Goal: Find specific page/section: Find specific page/section

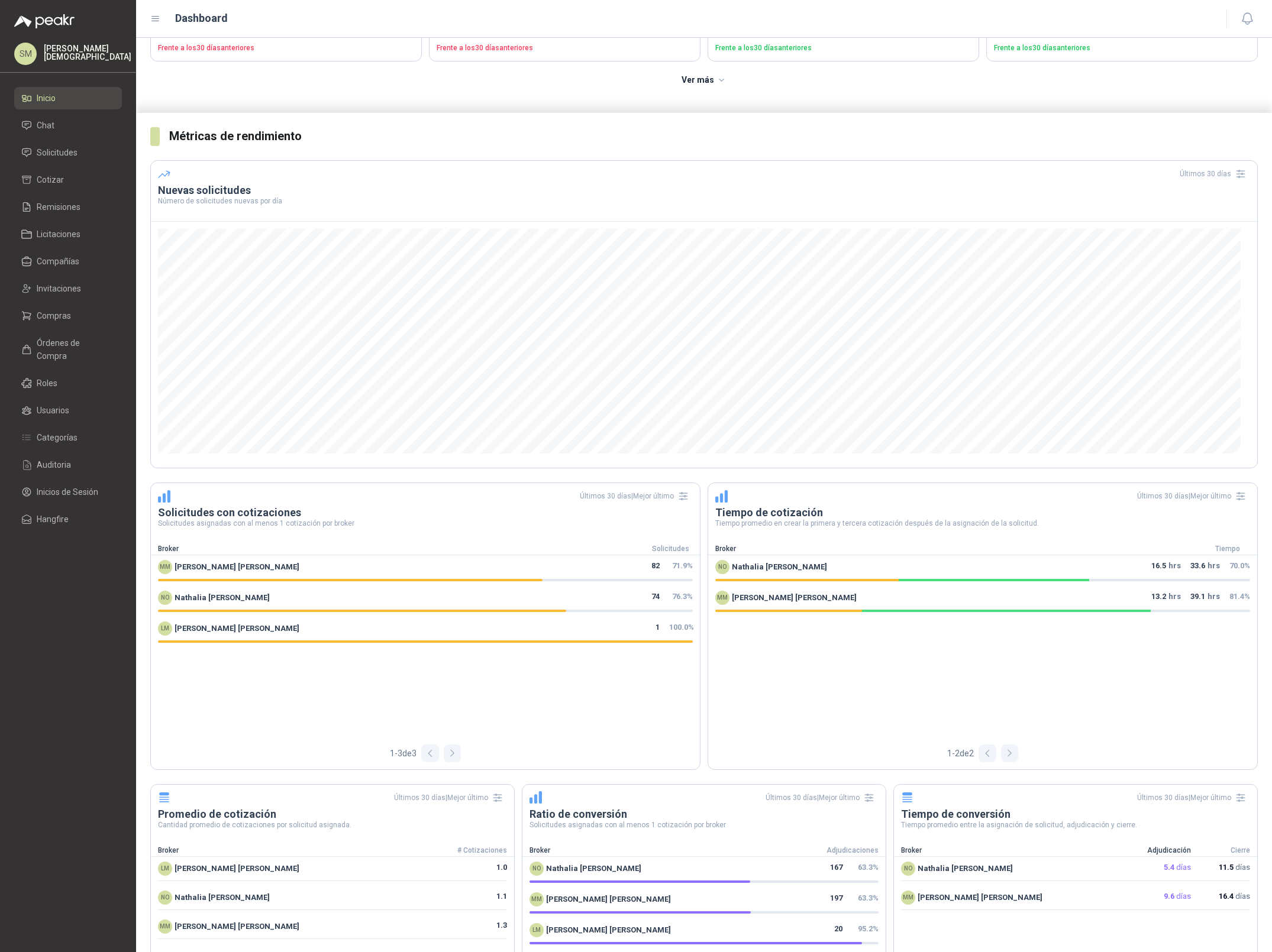
scroll to position [207, 0]
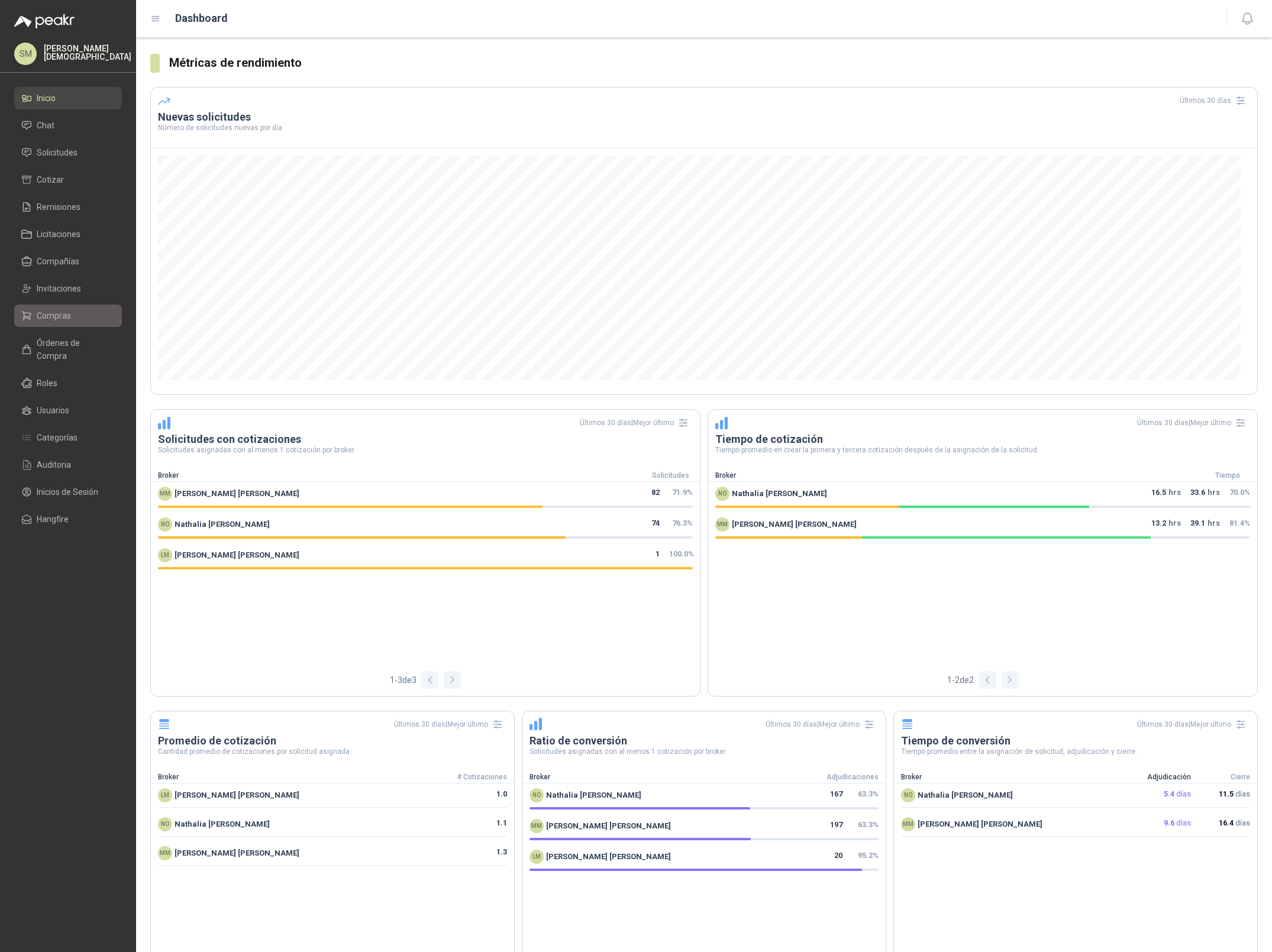
click at [52, 318] on span "Compras" at bounding box center [53, 315] width 34 height 13
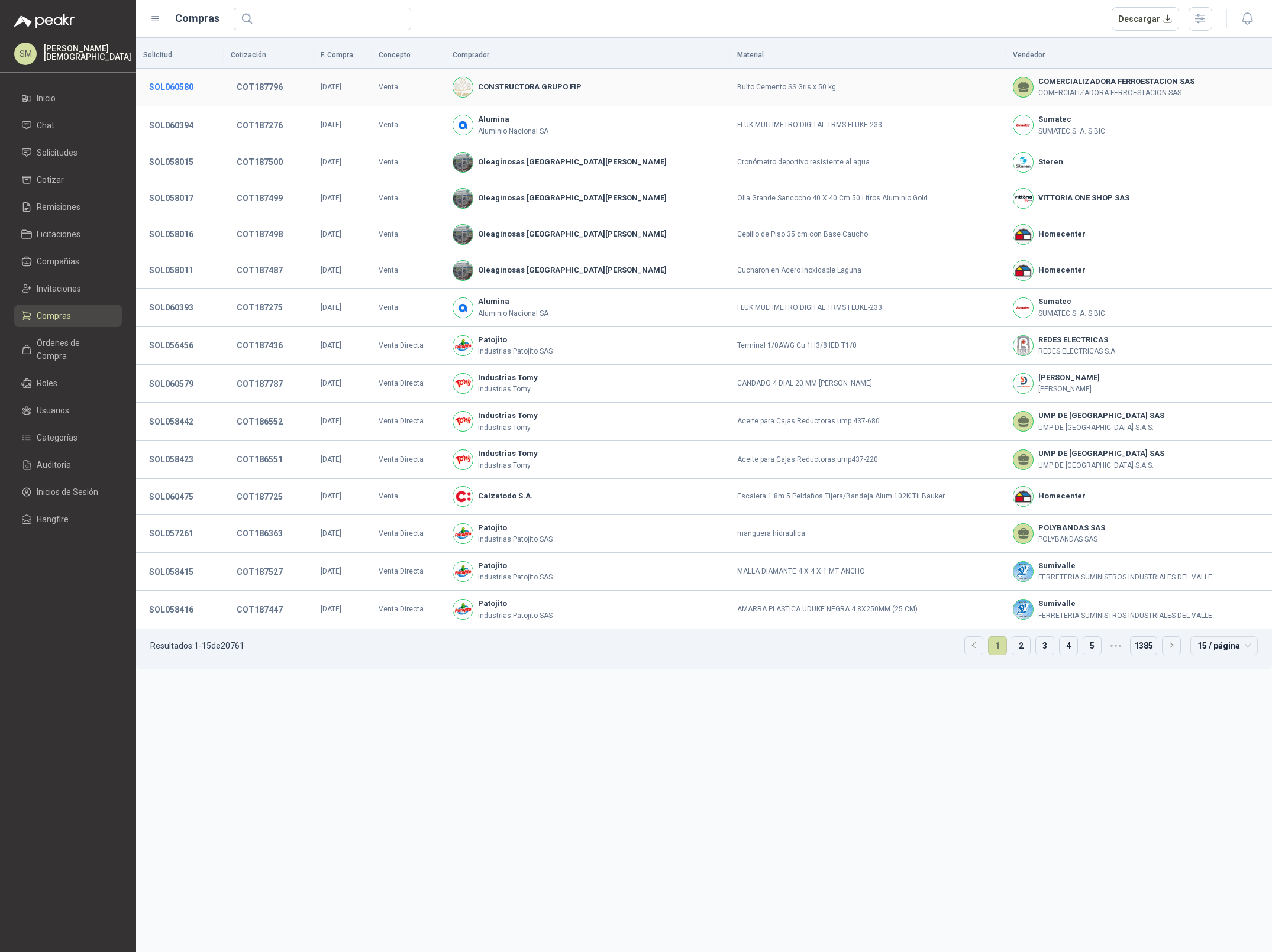
click at [168, 89] on button "SOL060580" at bounding box center [171, 86] width 56 height 21
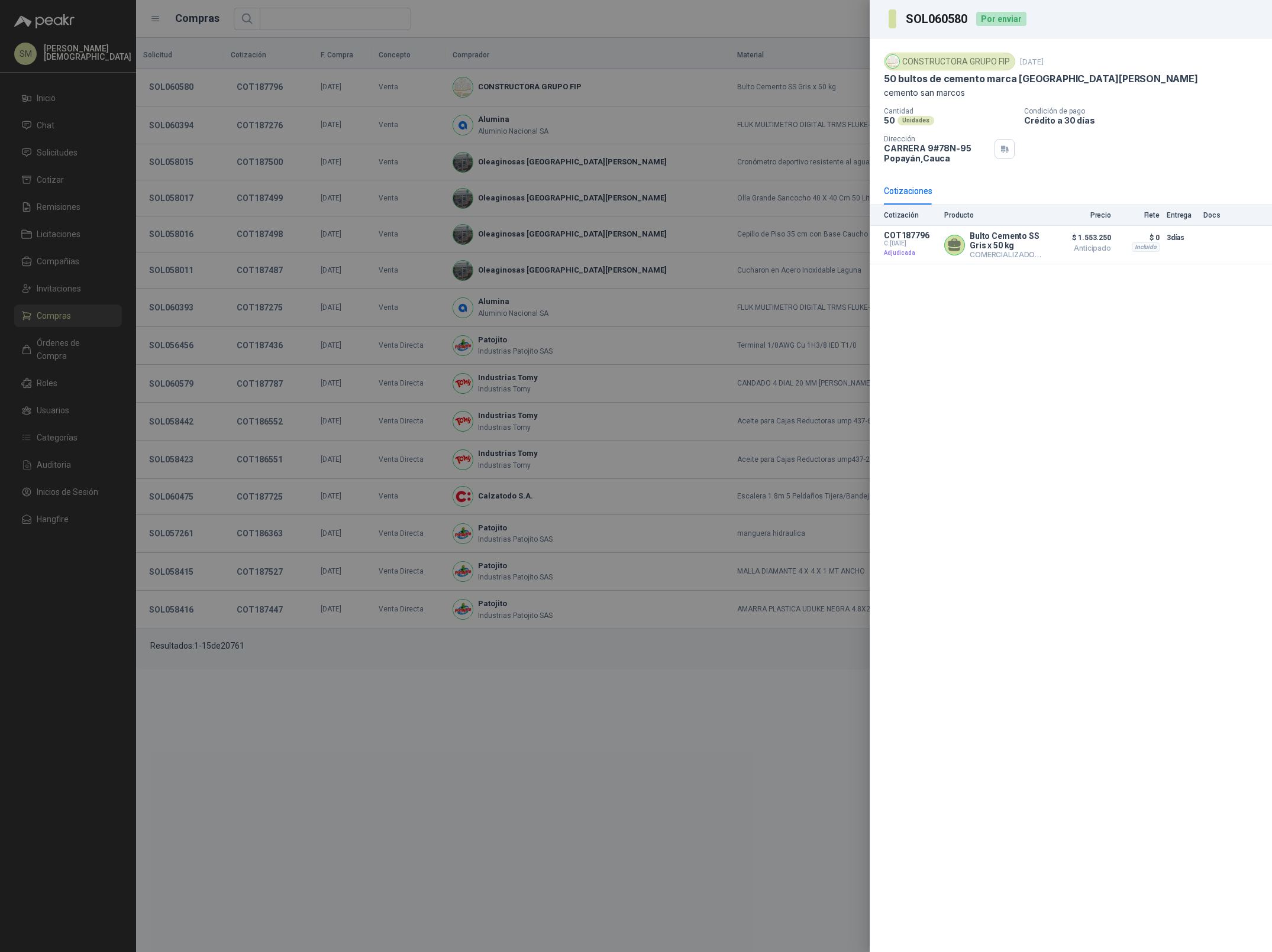
click at [664, 217] on div at bounding box center [636, 476] width 1272 height 952
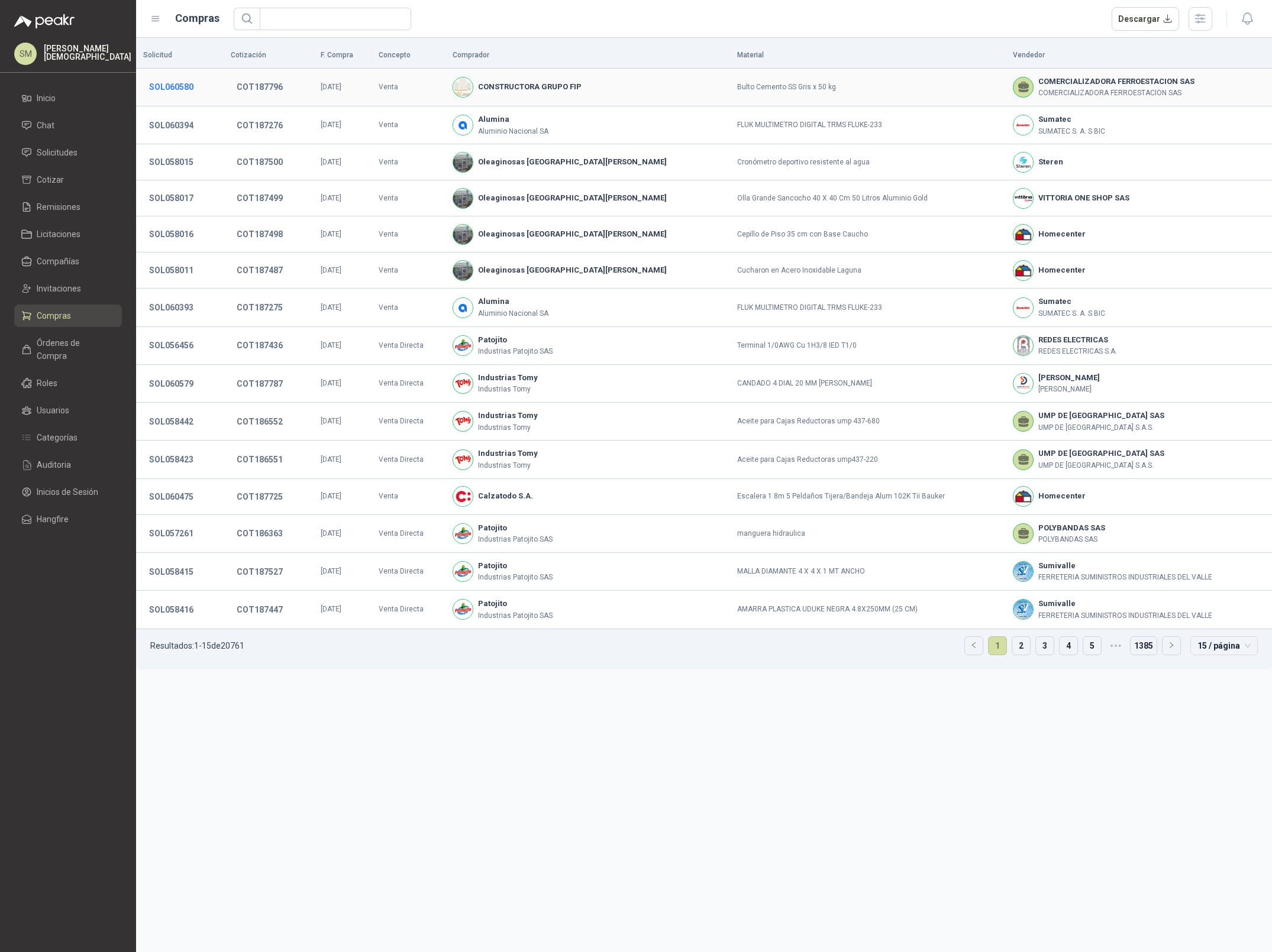
click at [184, 86] on button "SOL060580" at bounding box center [171, 86] width 56 height 21
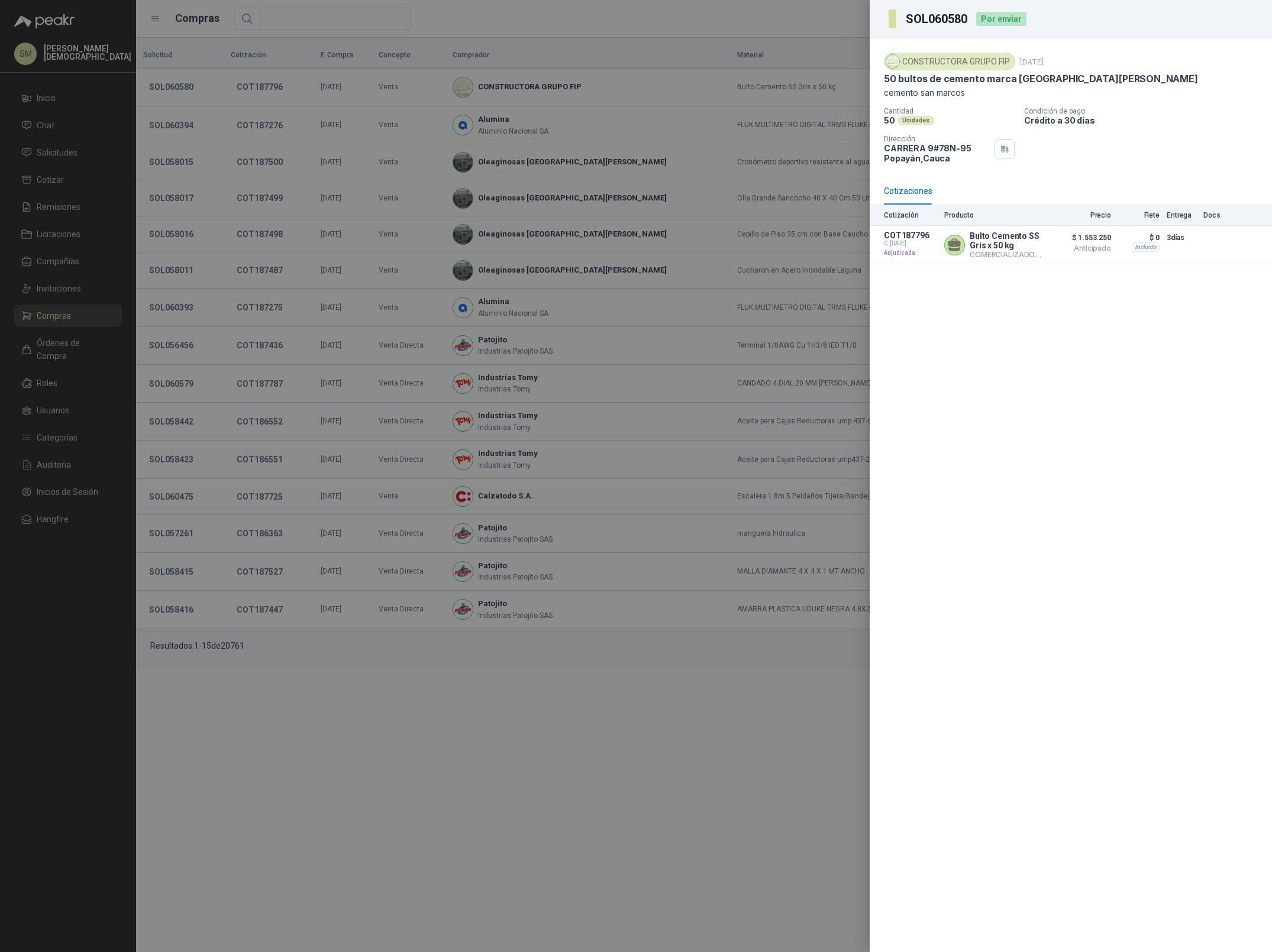
click at [405, 162] on div at bounding box center [636, 476] width 1272 height 952
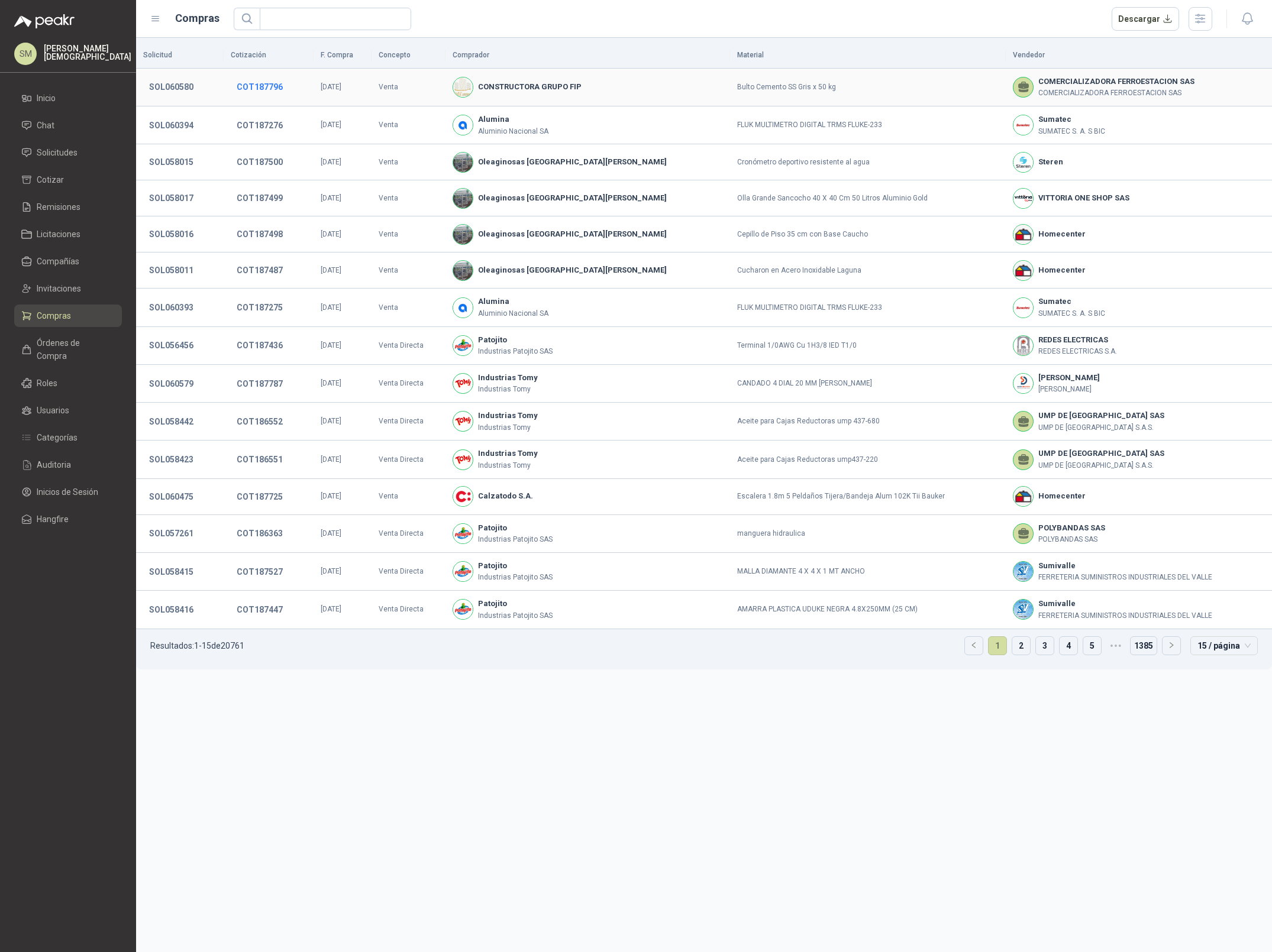
click at [267, 87] on button "COT187796" at bounding box center [259, 86] width 58 height 21
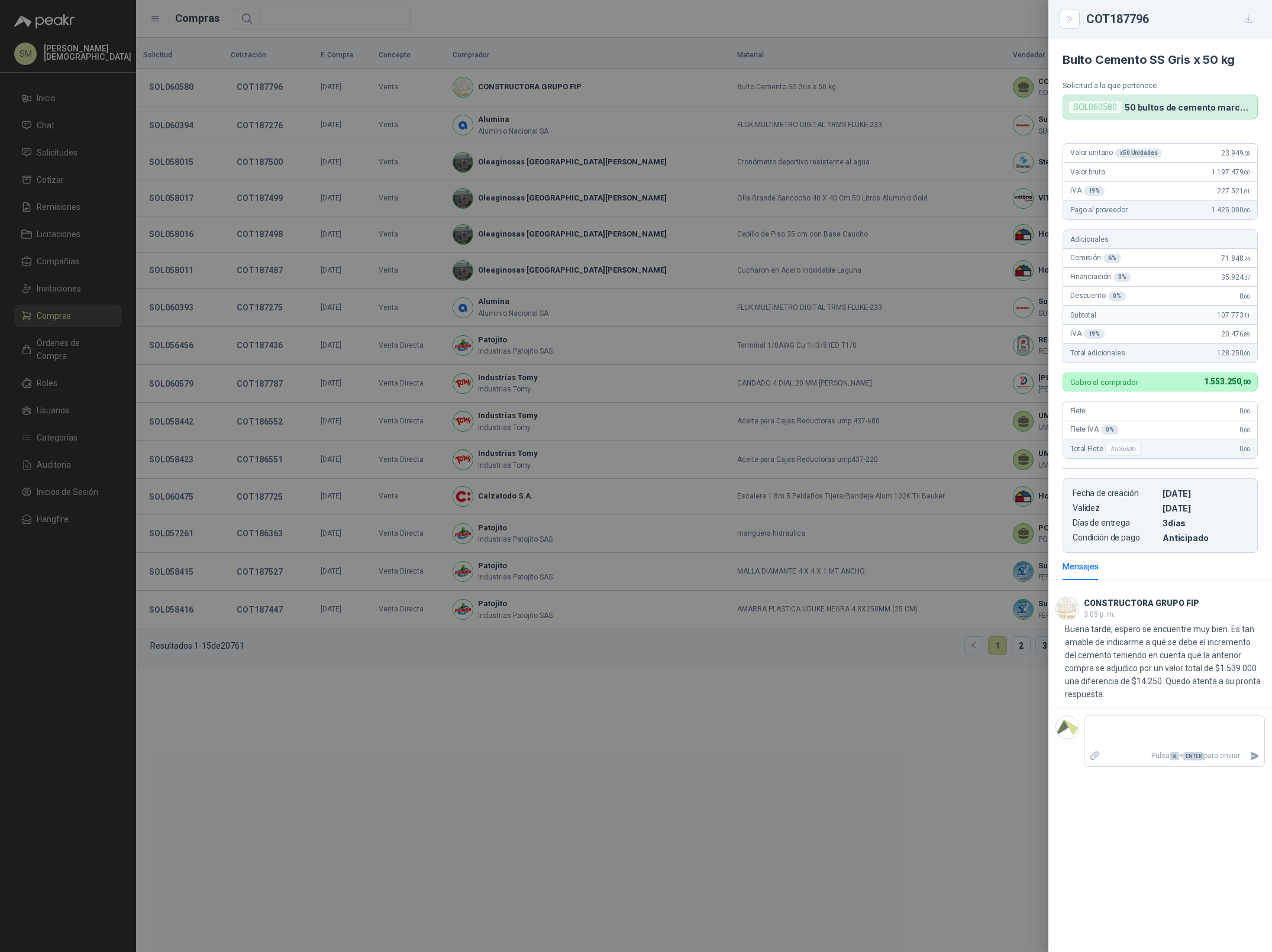
click at [915, 415] on div at bounding box center [636, 476] width 1272 height 952
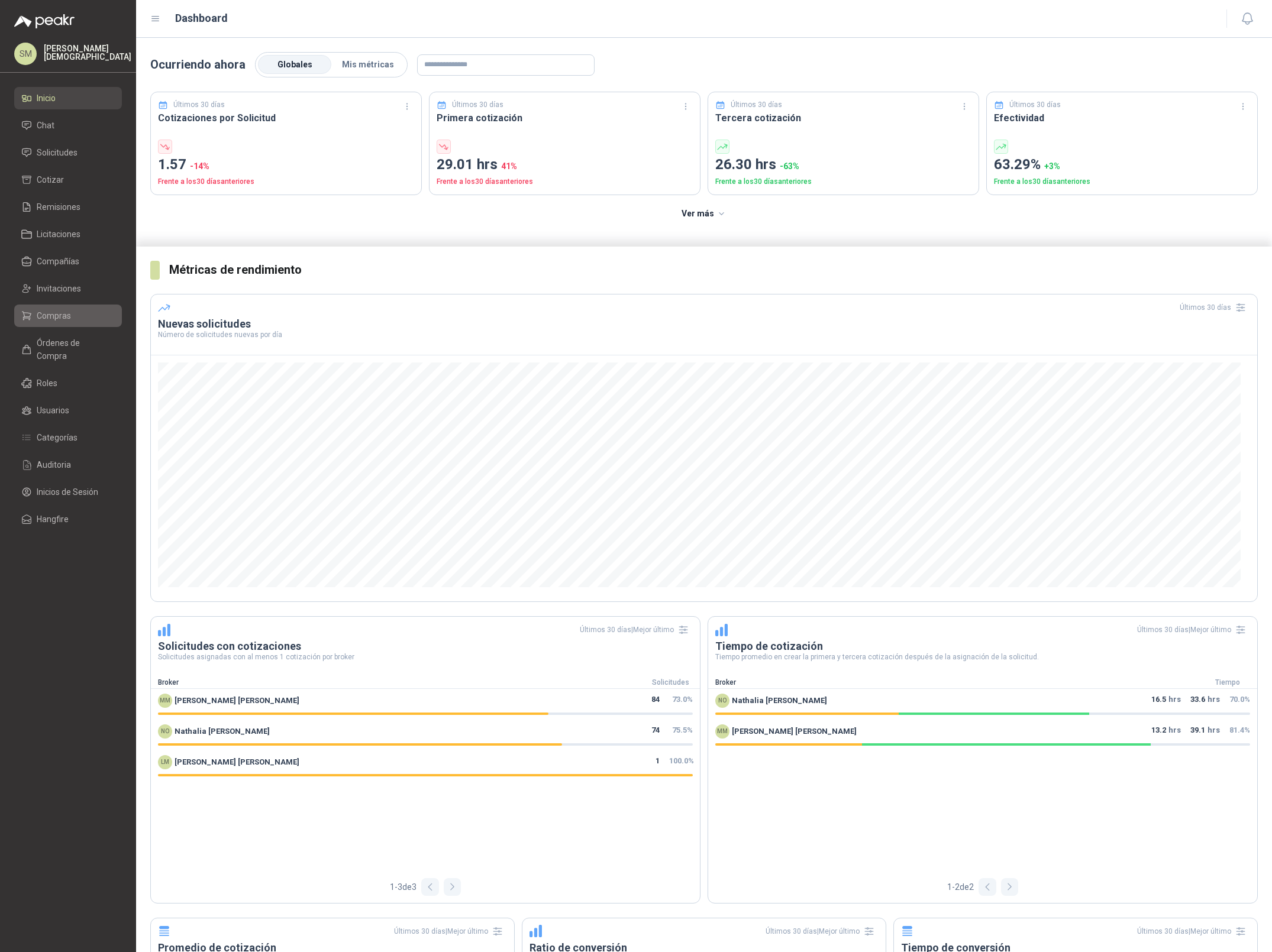
click at [74, 318] on li "Compras" at bounding box center [67, 315] width 93 height 13
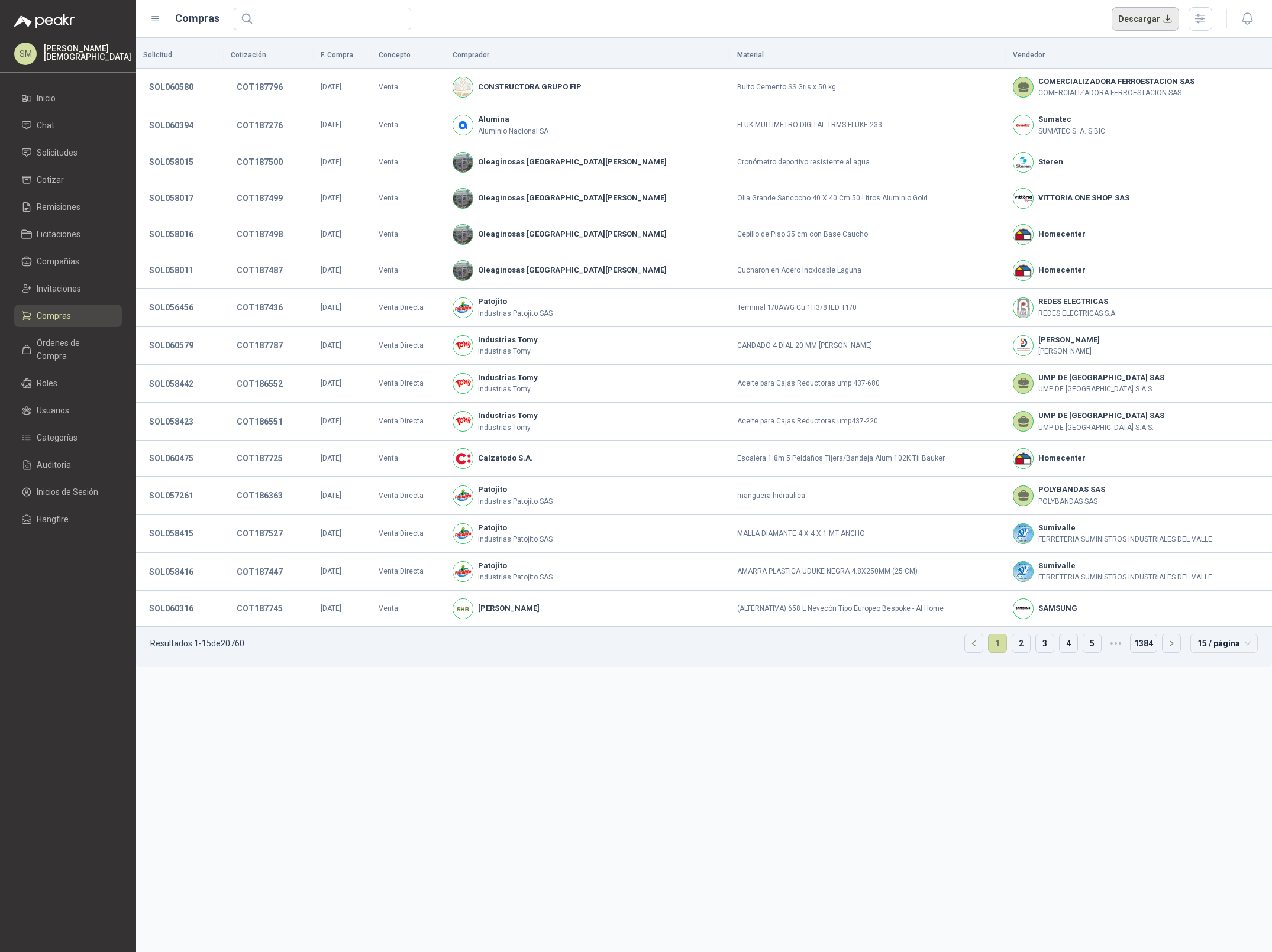
click at [1157, 22] on button "Descargar" at bounding box center [1145, 18] width 68 height 24
click at [256, 228] on button "COT187498" at bounding box center [259, 234] width 58 height 21
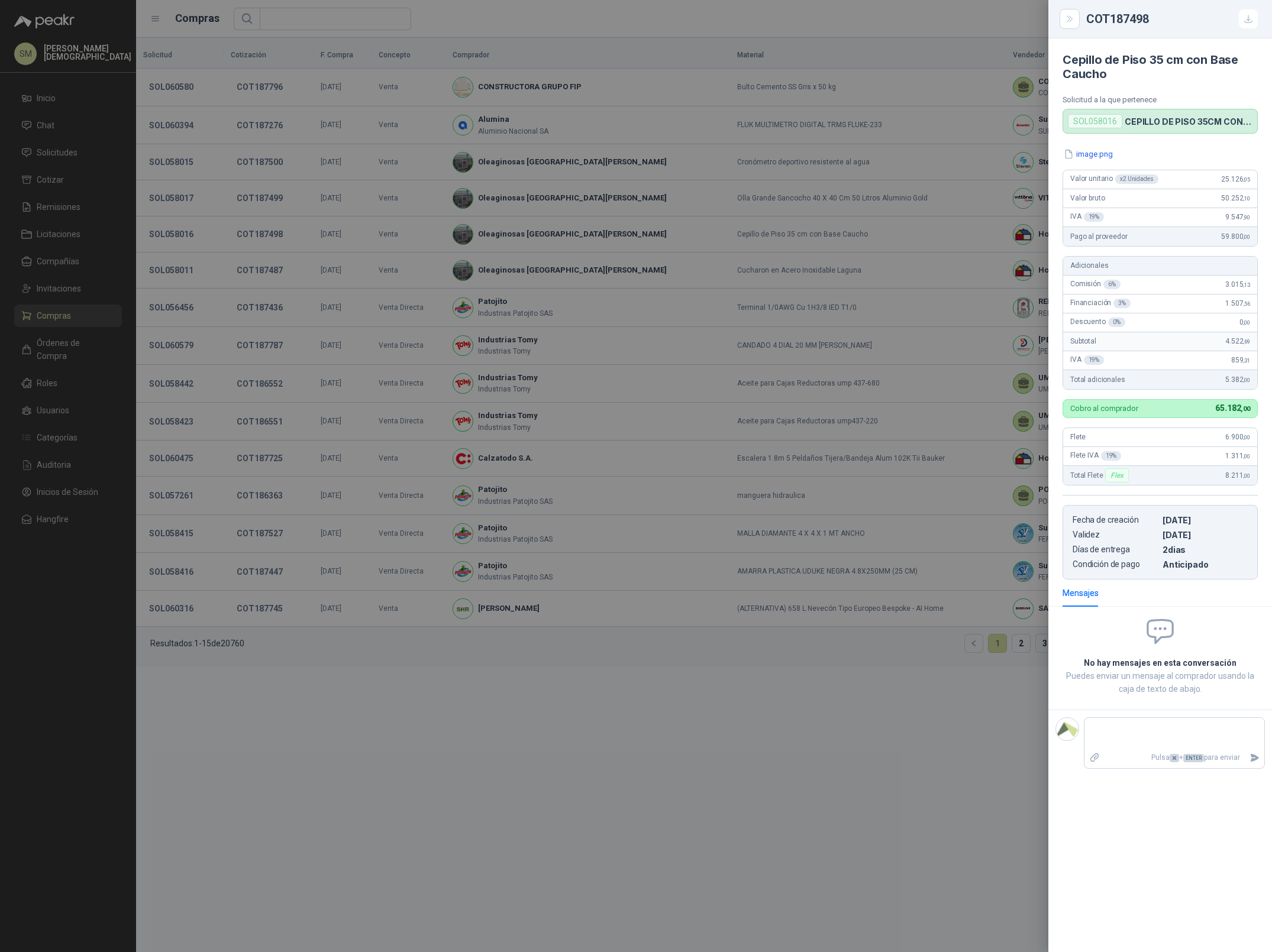
click at [272, 232] on div at bounding box center [636, 476] width 1272 height 952
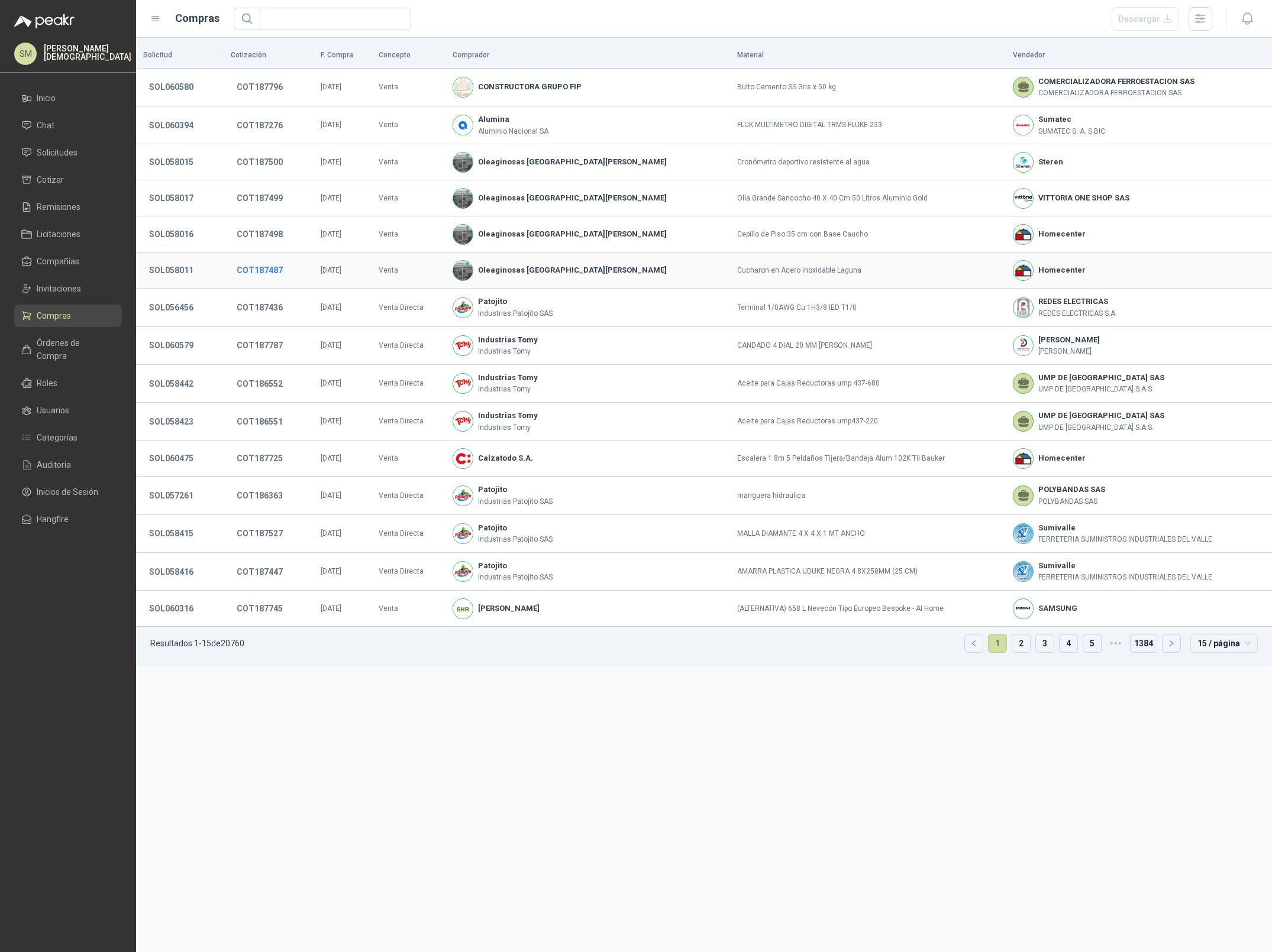
click at [272, 270] on button "COT187487" at bounding box center [259, 271] width 58 height 21
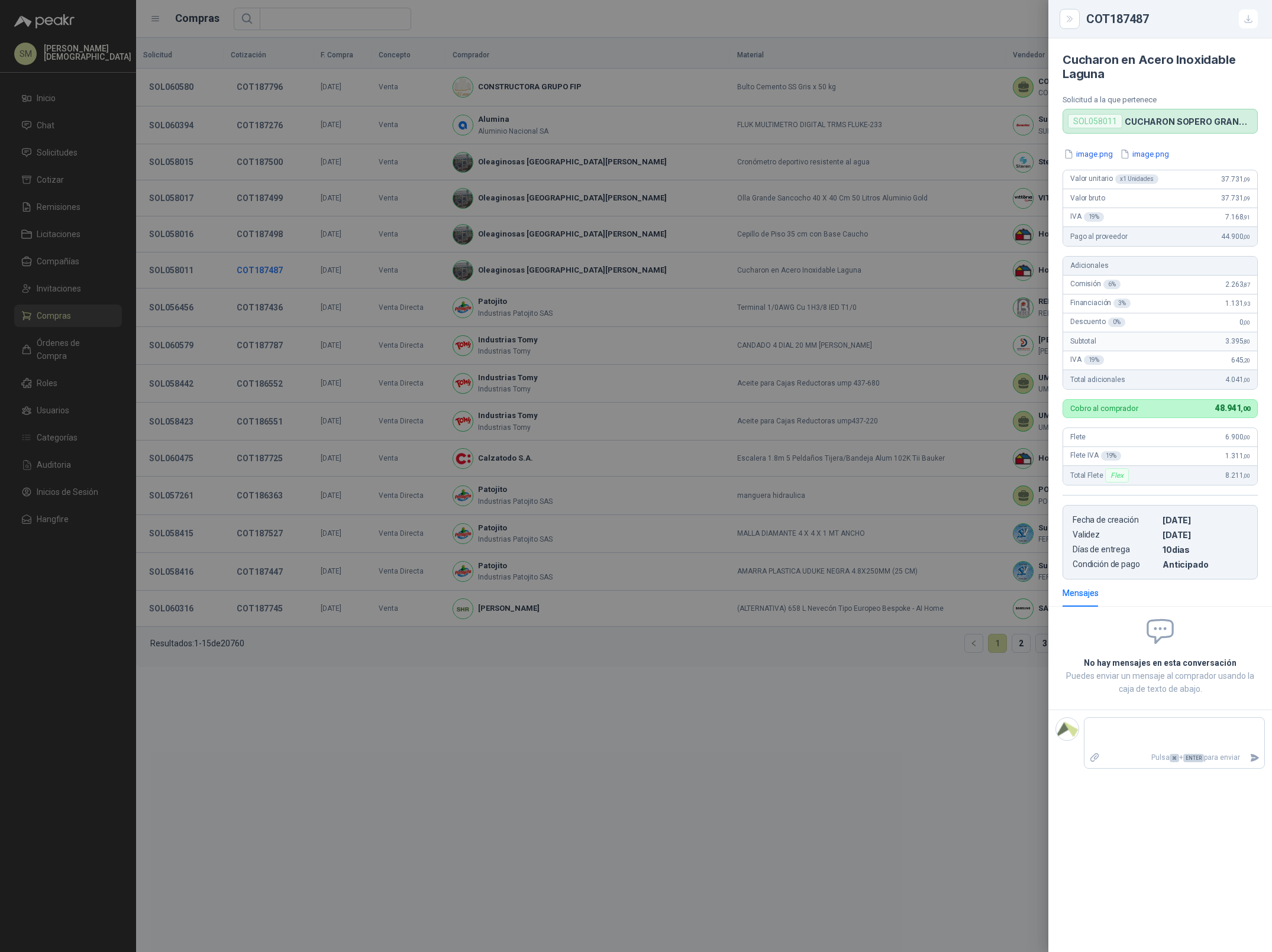
click at [272, 270] on div at bounding box center [636, 476] width 1272 height 952
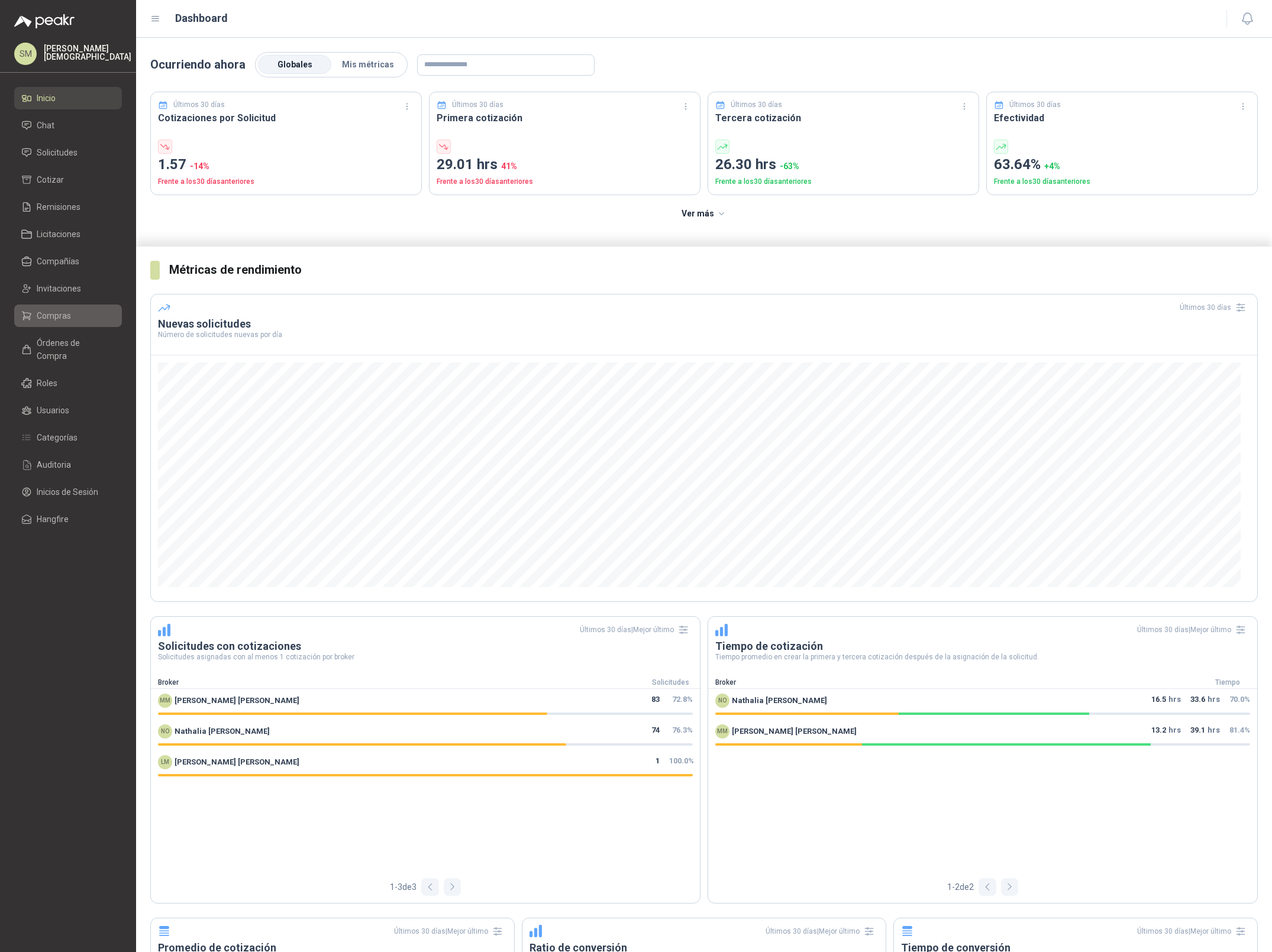
click at [63, 311] on span "Compras" at bounding box center [53, 315] width 34 height 13
